Goal: Find specific page/section: Find specific page/section

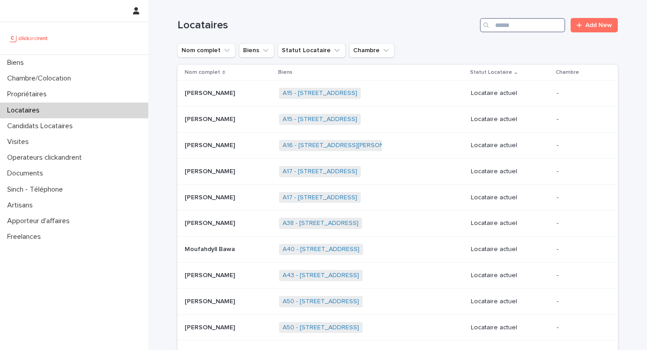
click at [528, 27] on input "Search" at bounding box center [522, 25] width 85 height 14
type input "********"
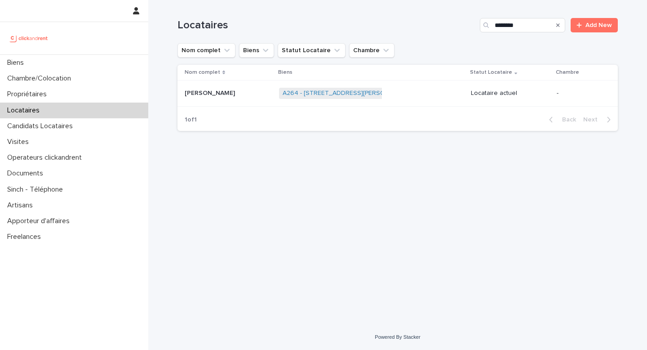
click at [215, 100] on div "[PERSON_NAME] [PERSON_NAME] MICHEL" at bounding box center [228, 93] width 87 height 15
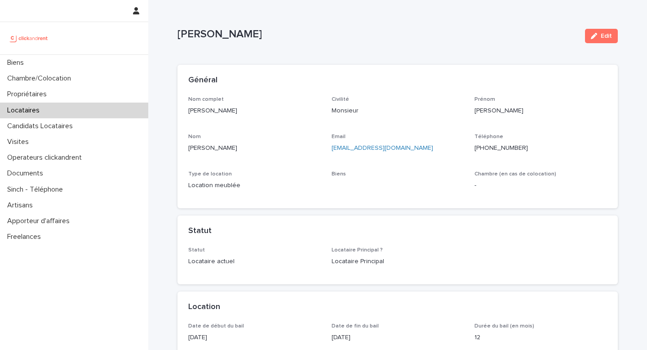
click at [235, 107] on p "[PERSON_NAME]" at bounding box center [254, 110] width 133 height 9
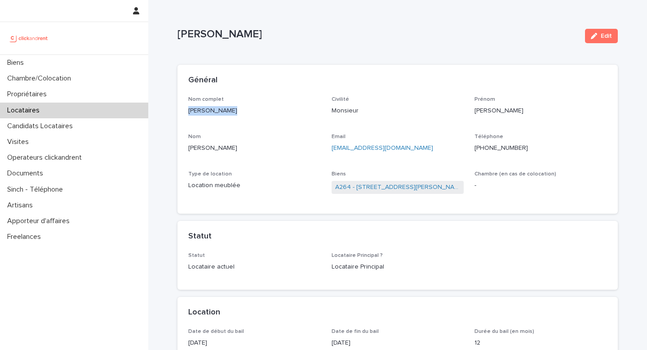
click at [228, 38] on p "[PERSON_NAME]" at bounding box center [378, 34] width 401 height 13
drag, startPoint x: 219, startPoint y: 33, endPoint x: 330, endPoint y: 39, distance: 110.8
click at [330, 39] on p "[PERSON_NAME]" at bounding box center [378, 34] width 401 height 13
copy p "[PERSON_NAME]"
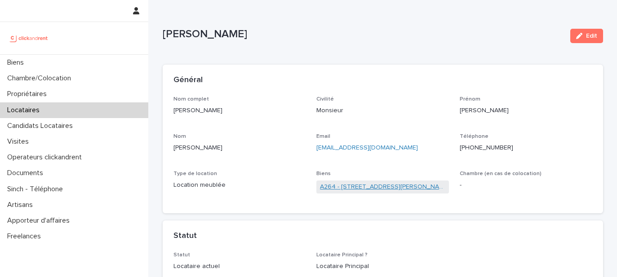
click at [363, 186] on link "A264 - [STREET_ADDRESS][PERSON_NAME]" at bounding box center [382, 187] width 125 height 9
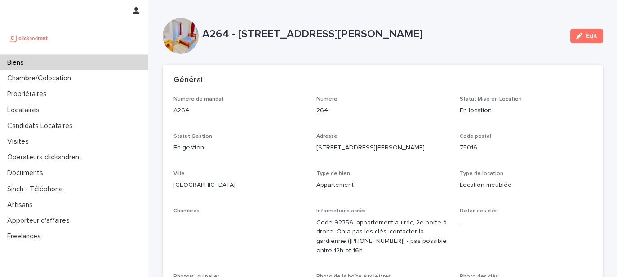
drag, startPoint x: 239, startPoint y: 32, endPoint x: 418, endPoint y: 32, distance: 178.5
click at [418, 32] on p "A264 - [STREET_ADDRESS][PERSON_NAME]" at bounding box center [382, 34] width 361 height 13
copy p "[STREET_ADDRESS][PERSON_NAME]"
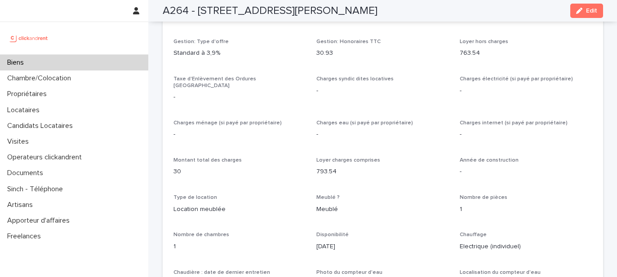
scroll to position [829, 0]
drag, startPoint x: 313, startPoint y: 145, endPoint x: 341, endPoint y: 145, distance: 27.4
click at [341, 145] on div "Opérateur commercial [PERSON_NAME] Opérateur opérationnel [PERSON_NAME] Proprié…" at bounding box center [383, 159] width 419 height 718
click at [331, 168] on p "793.54" at bounding box center [383, 172] width 133 height 9
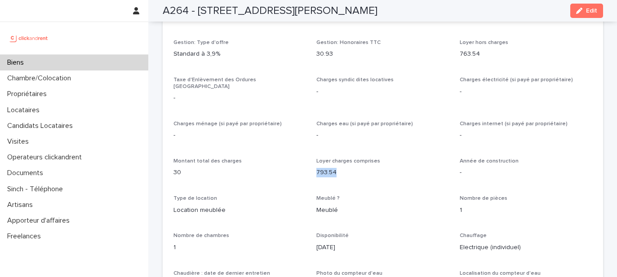
click at [331, 168] on p "793.54" at bounding box center [383, 172] width 133 height 9
click at [238, 13] on h2 "A264 - [STREET_ADDRESS][PERSON_NAME]" at bounding box center [270, 10] width 215 height 13
click at [196, 9] on h2 "A264 - [STREET_ADDRESS][PERSON_NAME]" at bounding box center [270, 10] width 215 height 13
drag, startPoint x: 199, startPoint y: 9, endPoint x: 359, endPoint y: 8, distance: 160.1
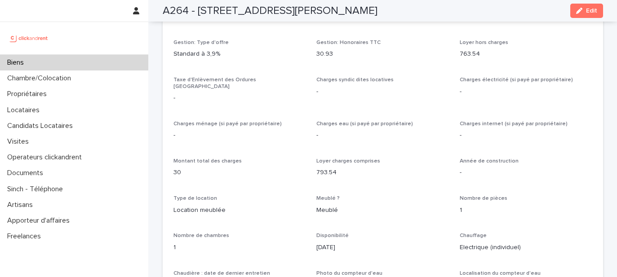
click at [359, 8] on div "A264 - [STREET_ADDRESS][PERSON_NAME] Edit" at bounding box center [383, 11] width 441 height 22
copy h2 "[STREET_ADDRESS][PERSON_NAME]"
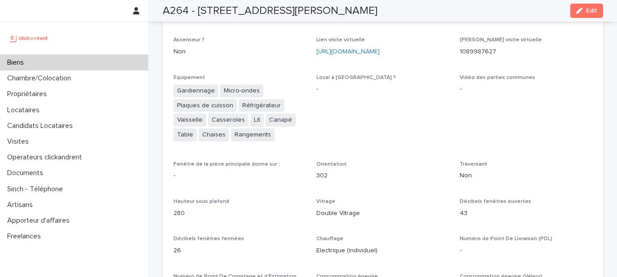
scroll to position [1982, 0]
click at [341, 162] on span "Orientation" at bounding box center [332, 164] width 30 height 5
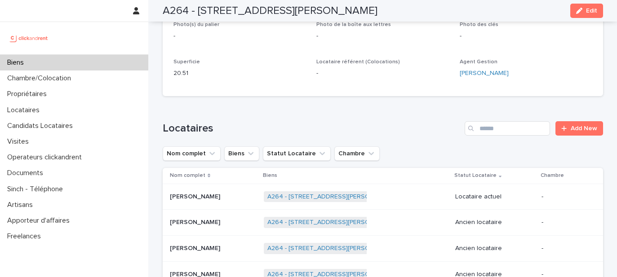
scroll to position [252, 0]
click at [196, 192] on p "[PERSON_NAME]" at bounding box center [196, 196] width 52 height 9
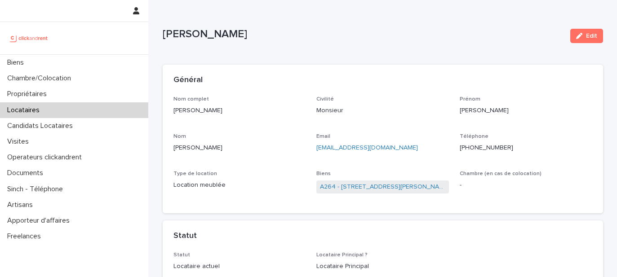
click at [252, 33] on p "[PERSON_NAME]" at bounding box center [363, 34] width 401 height 13
copy div "[PERSON_NAME] Edit Sorry, there was an error saving your record. Please try aga…"
